Goal: Obtain resource: Obtain resource

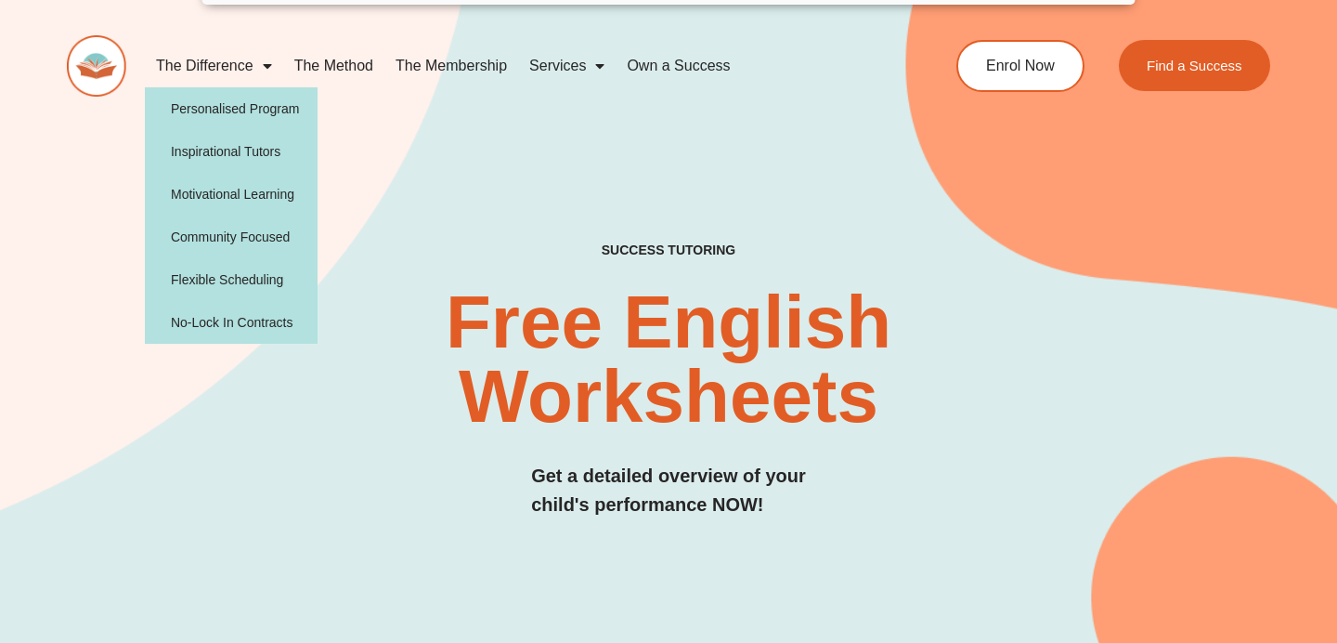
click at [257, 63] on span "Menu" at bounding box center [263, 65] width 19 height 33
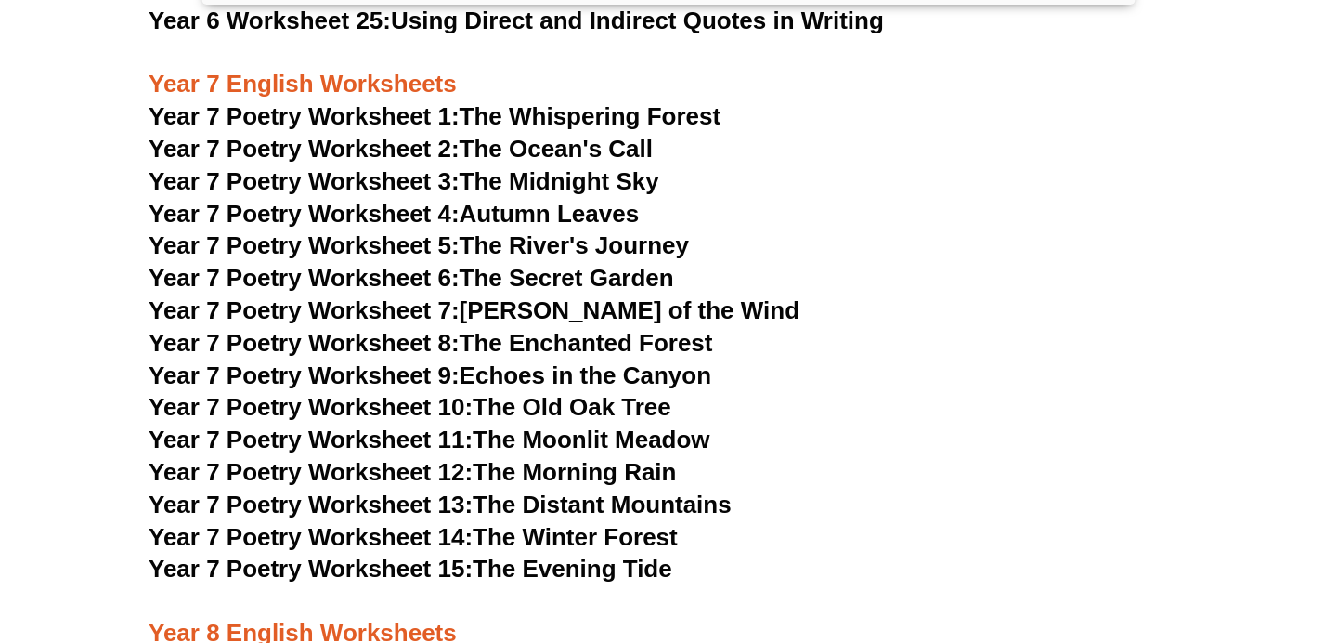
scroll to position [12052, 0]
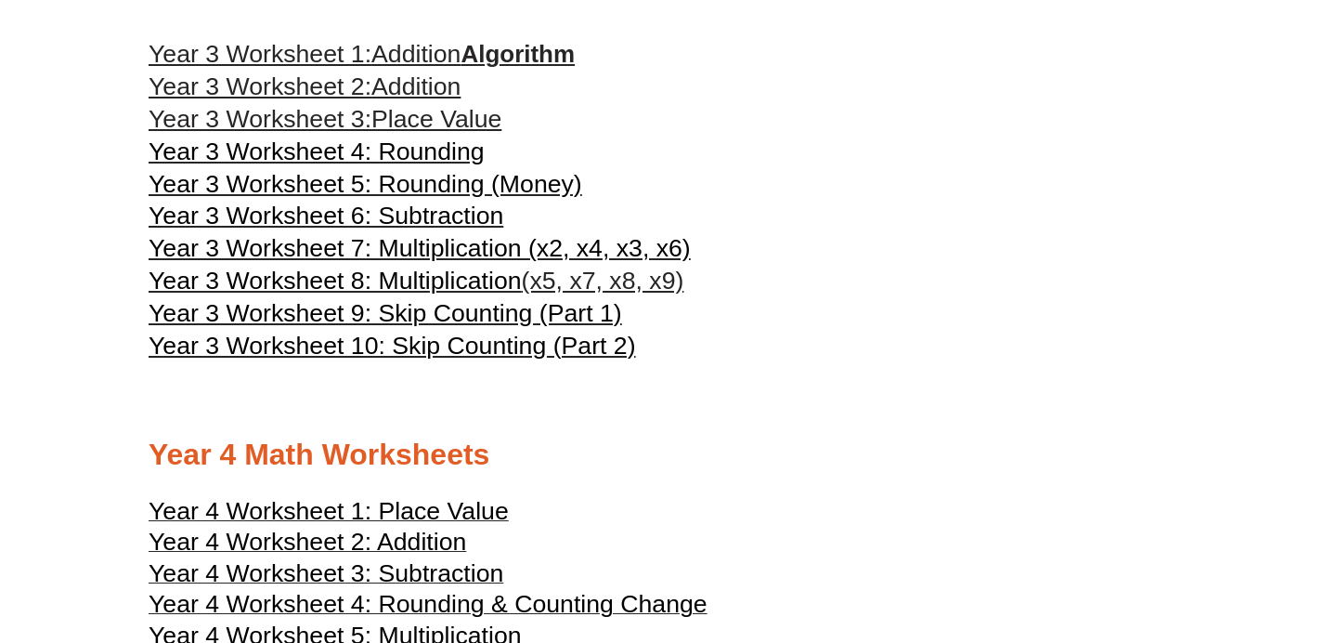
scroll to position [1941, 0]
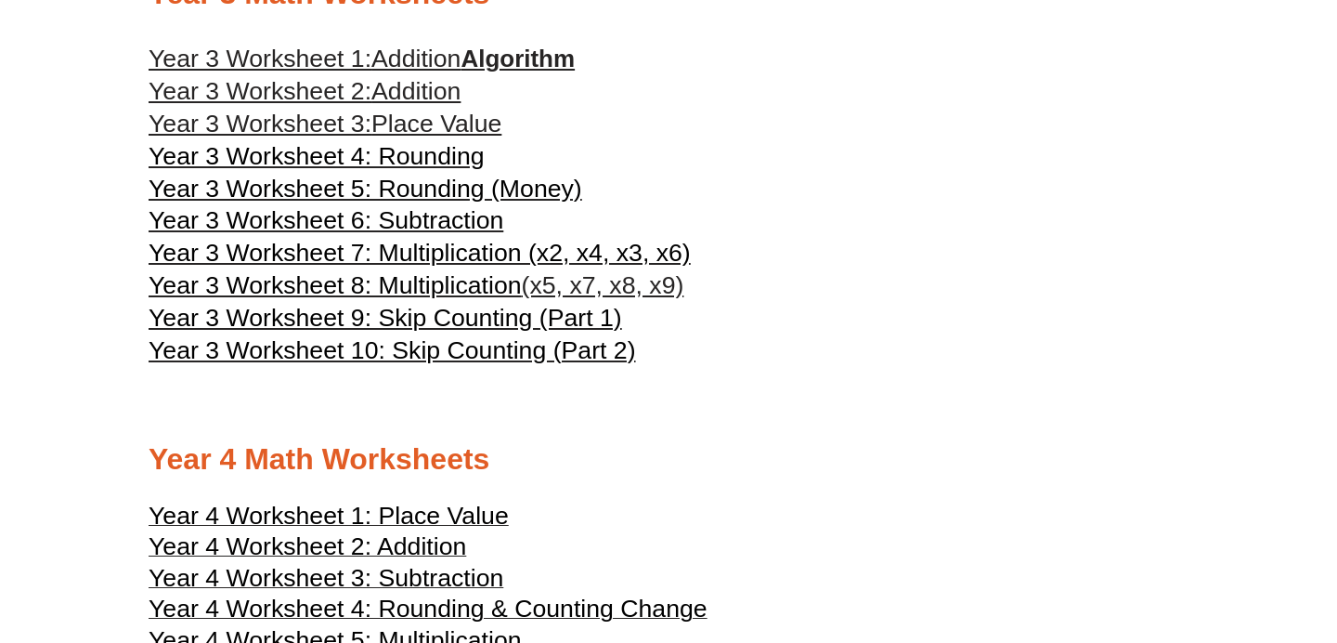
click at [629, 267] on span "Year 3 Worksheet 7: Multiplication (x2, x4, x3, x6)" at bounding box center [420, 253] width 542 height 28
click at [463, 202] on span "Year 3 Worksheet 5: Rounding (Money)" at bounding box center [366, 189] width 434 height 28
click at [629, 137] on h3 "Year 3 Worksheet 3: Place Value" at bounding box center [669, 125] width 1040 height 32
click at [476, 137] on span "Place Value" at bounding box center [437, 124] width 130 height 28
